Goal: Task Accomplishment & Management: Use online tool/utility

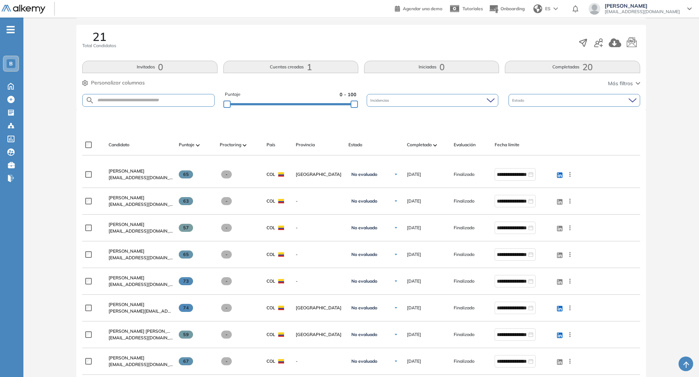
scroll to position [73, 0]
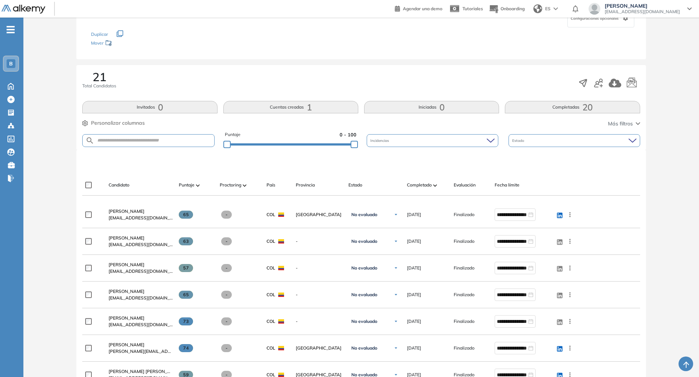
click at [167, 144] on form at bounding box center [148, 140] width 132 height 13
click at [187, 142] on input "text" at bounding box center [154, 140] width 120 height 5
type input "********"
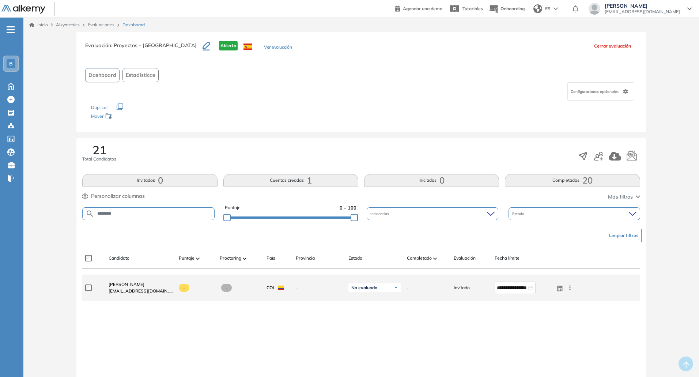
click at [569, 289] on icon at bounding box center [569, 287] width 7 height 7
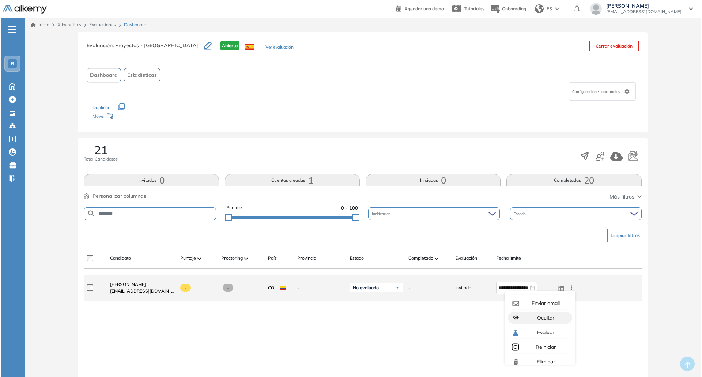
scroll to position [20, 0]
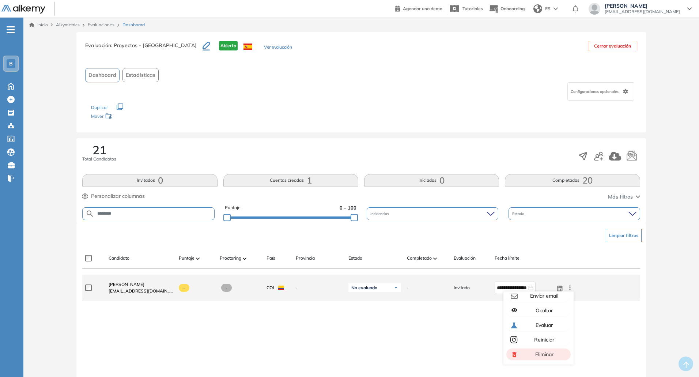
click at [542, 353] on span "Eliminar" at bounding box center [544, 354] width 20 height 7
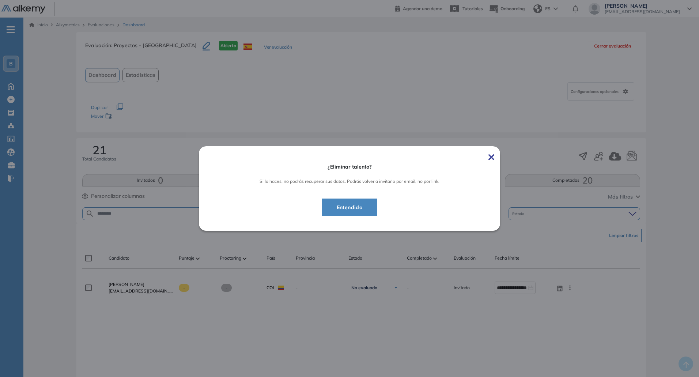
click at [356, 204] on span "Entendido" at bounding box center [350, 207] width 38 height 9
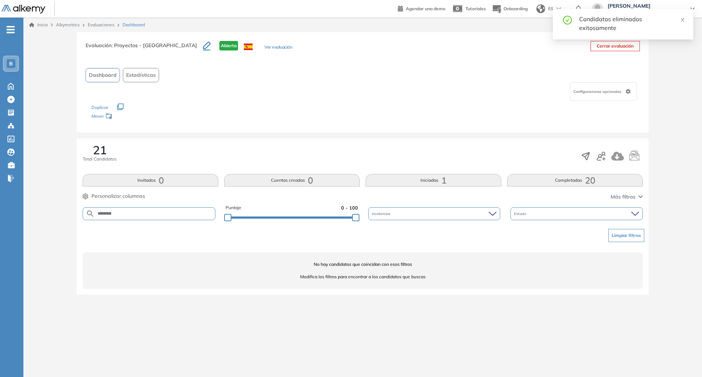
click at [96, 26] on link "Evaluaciones" at bounding box center [101, 24] width 27 height 5
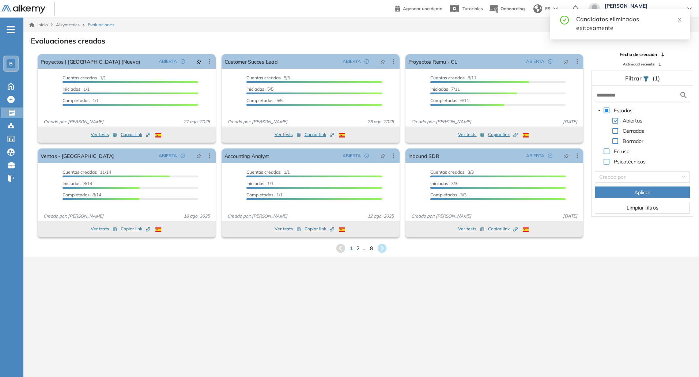
click at [10, 80] on ul "B Home Home Crear Evaluación Crear Evaluación Evaluaciones Evaluaciones Candida…" at bounding box center [11, 106] width 23 height 155
click at [9, 84] on icon at bounding box center [10, 85] width 13 height 9
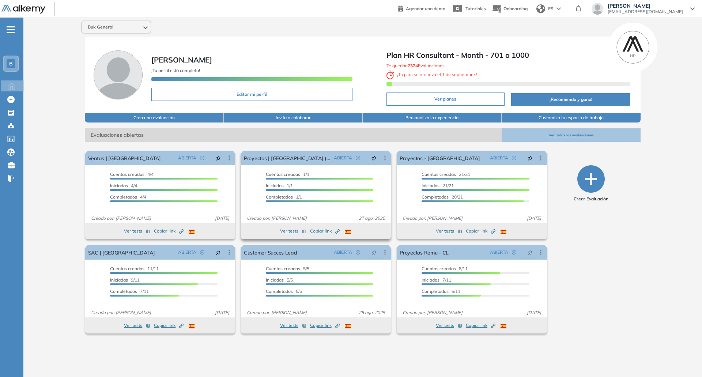
click at [320, 231] on span "Copiar link Created by potrace 1.16, written by [PERSON_NAME] [DATE]-[DATE]" at bounding box center [325, 231] width 30 height 7
click at [327, 231] on span "Copiar link Created by potrace 1.16, written by [PERSON_NAME] [DATE]-[DATE]" at bounding box center [325, 231] width 30 height 7
click at [160, 325] on span "Copiar link Created by potrace 1.16, written by [PERSON_NAME] [DATE]-[DATE]" at bounding box center [169, 325] width 30 height 7
click at [140, 327] on button "Ver tests" at bounding box center [137, 325] width 26 height 9
